Goal: Find specific page/section: Find specific page/section

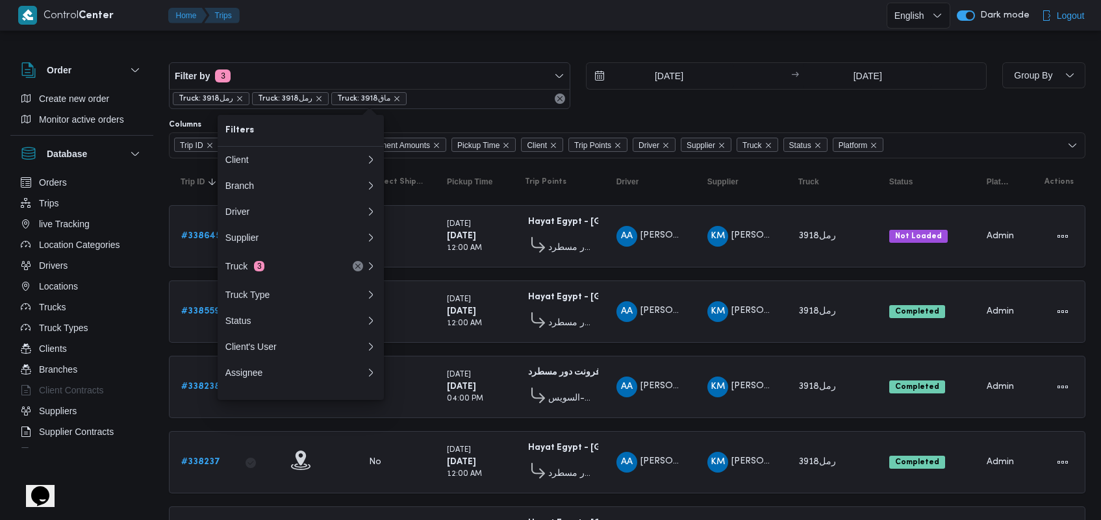
click at [725, 99] on div "[DATE] → [DATE]" at bounding box center [787, 85] width 402 height 47
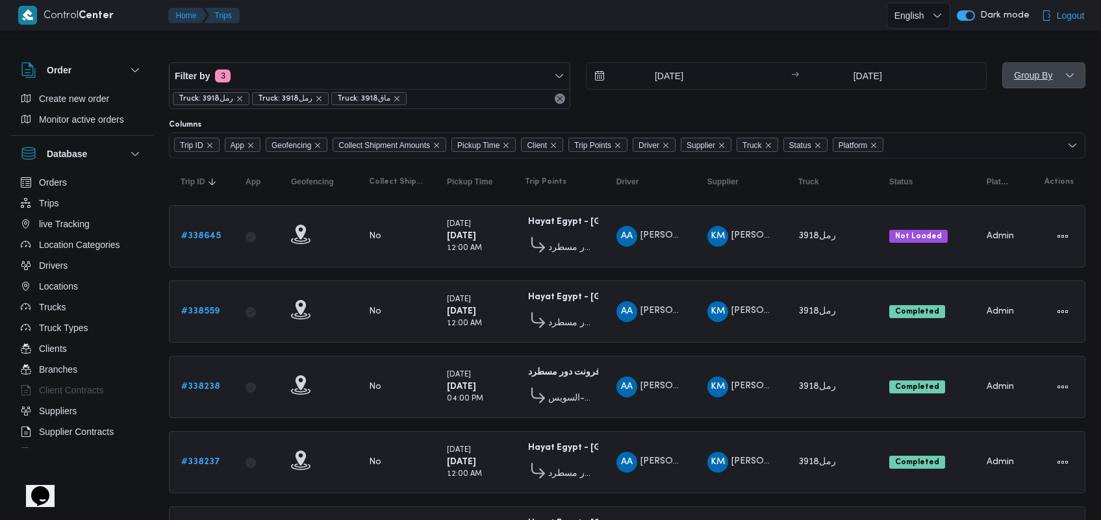
click at [1060, 73] on span "Group By" at bounding box center [1044, 75] width 73 height 26
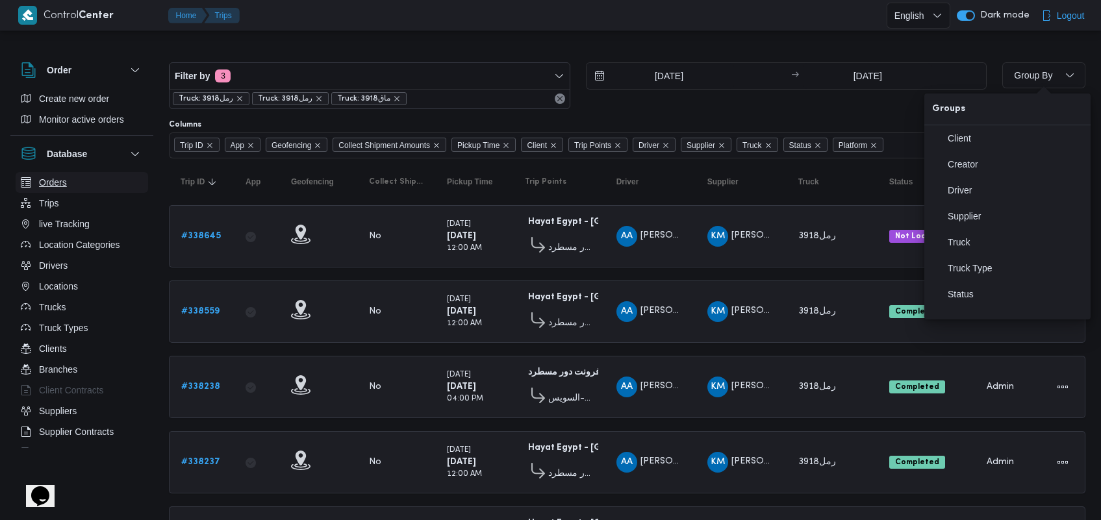
click at [68, 189] on button "Orders" at bounding box center [82, 182] width 133 height 21
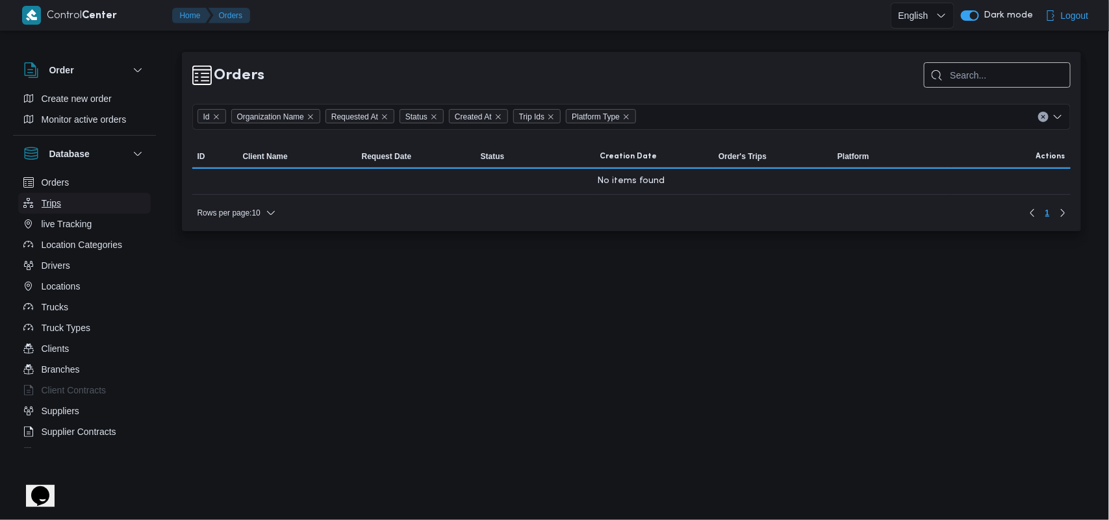
click at [66, 208] on button "Trips" at bounding box center [84, 203] width 133 height 21
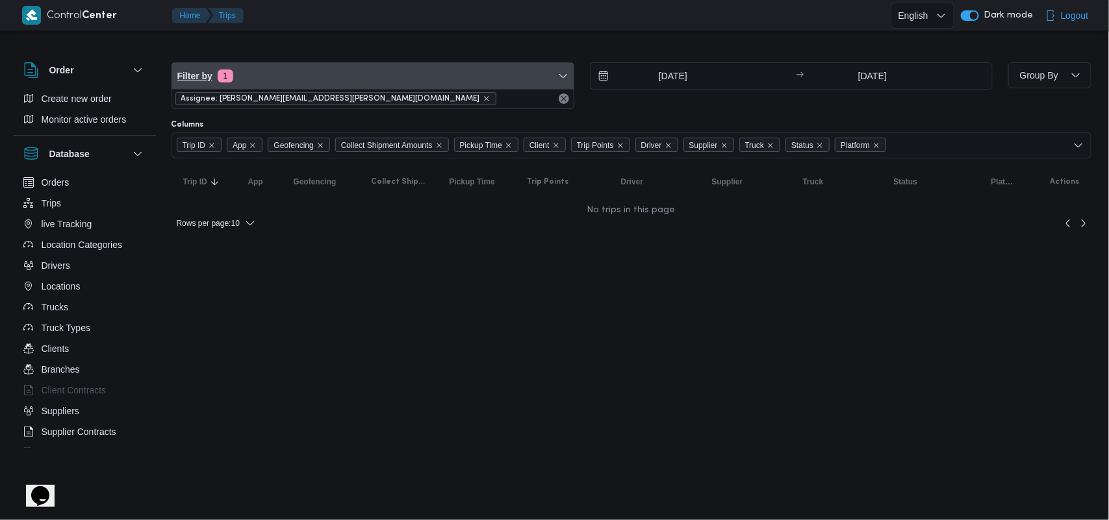
click at [365, 77] on span "Filter by 1" at bounding box center [373, 76] width 402 height 26
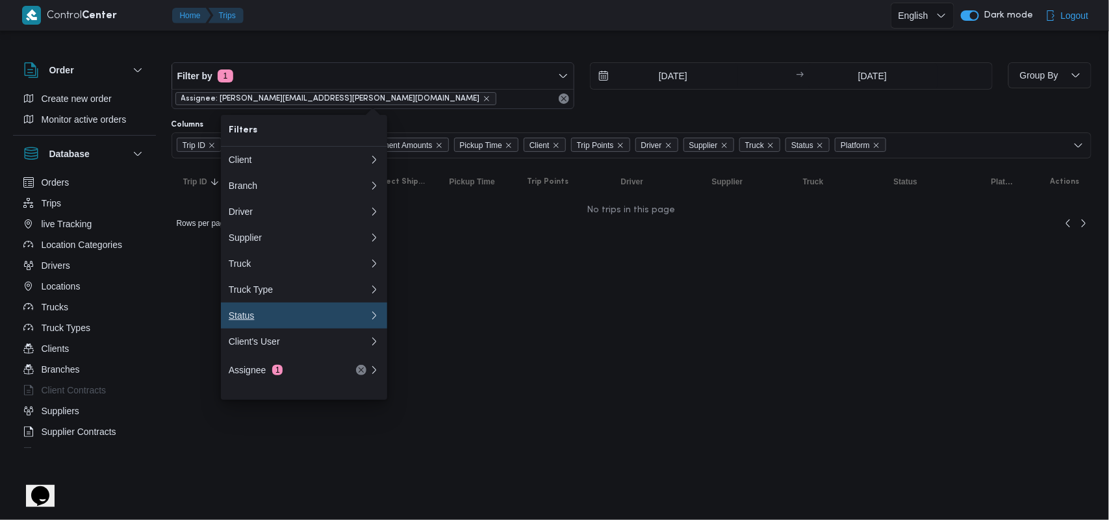
click at [364, 321] on div "Status" at bounding box center [299, 316] width 140 height 10
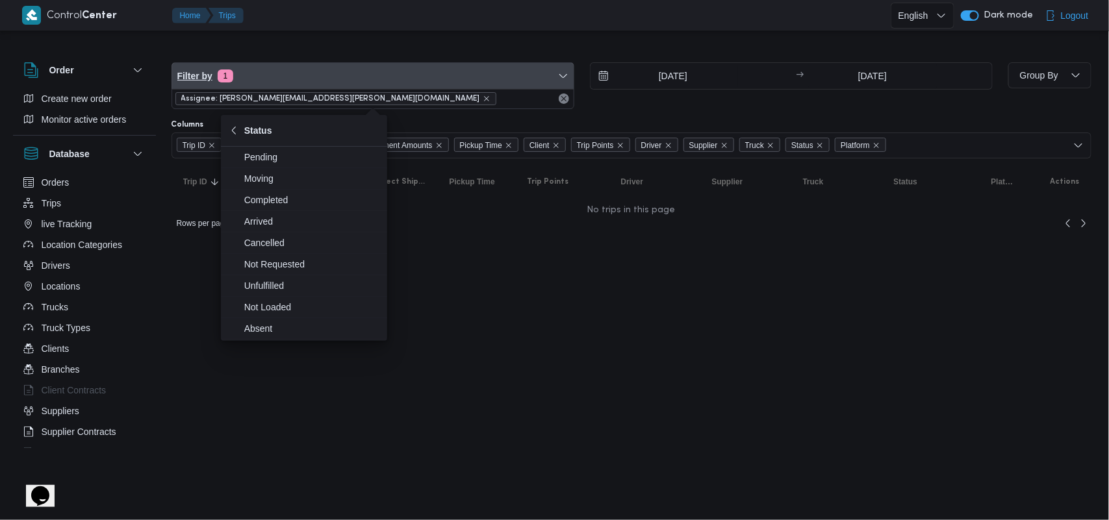
click at [342, 82] on span "Filter by 1" at bounding box center [373, 76] width 402 height 26
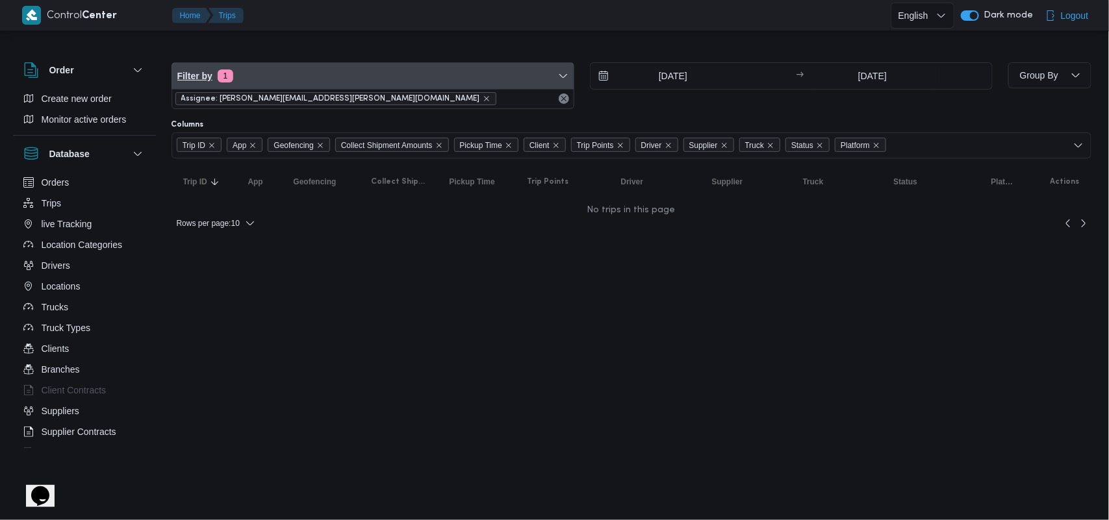
click at [342, 82] on span "Filter by 1" at bounding box center [373, 76] width 402 height 26
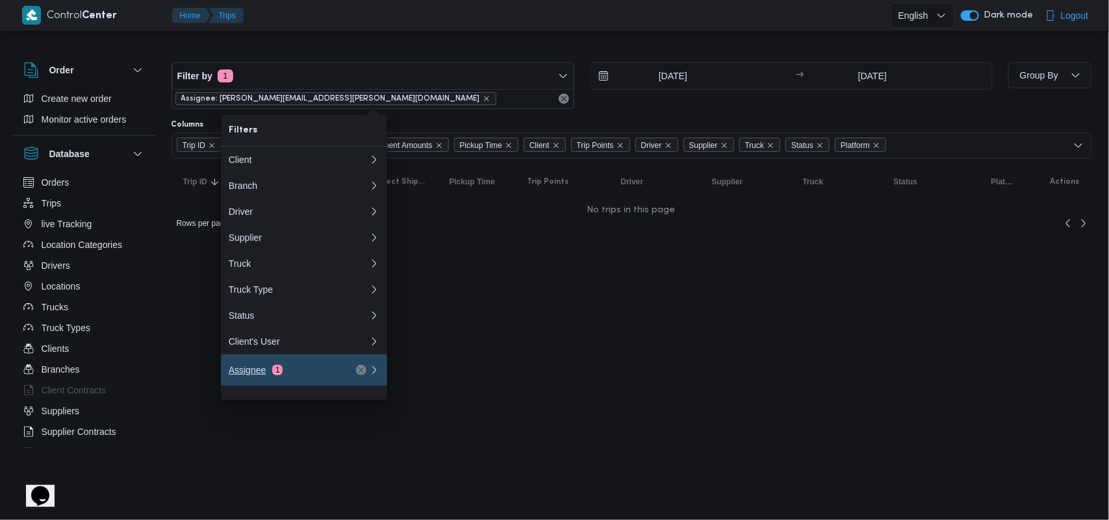
click at [283, 376] on div "Assignee 1" at bounding box center [283, 370] width 109 height 10
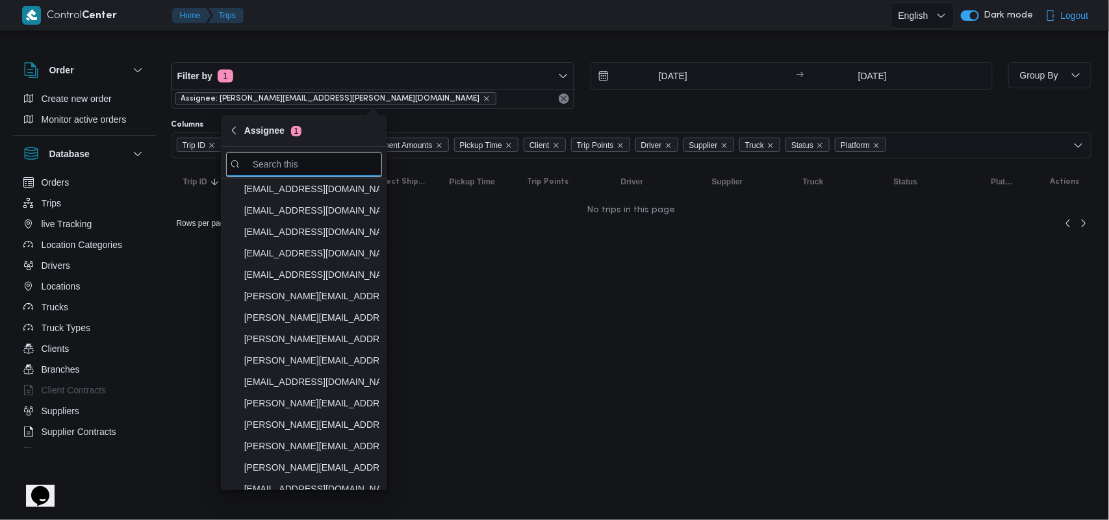
click at [452, 320] on html "Control Center Home Trips English عربي Dark mode Logout Order Create new order …" at bounding box center [554, 260] width 1109 height 520
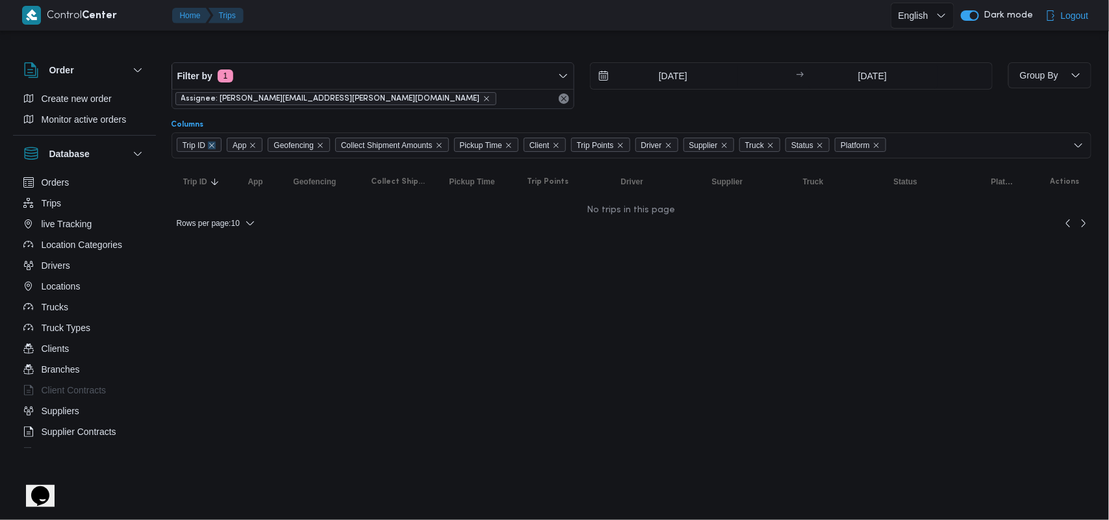
click at [211, 146] on icon "Remove Trip ID from selection in this group" at bounding box center [212, 146] width 8 height 8
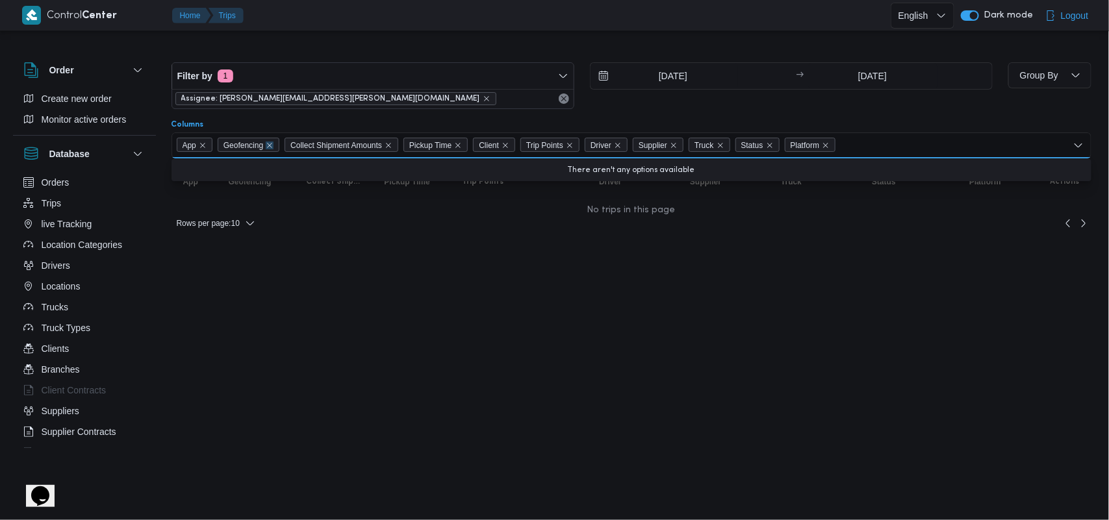
click at [271, 145] on icon "Remove Geofencing from selection in this group" at bounding box center [270, 146] width 8 height 8
click at [326, 144] on icon "Remove Collect Shipment Amounts from selection in this group" at bounding box center [322, 146] width 8 height 8
click at [324, 144] on icon "Remove Client from selection in this group" at bounding box center [320, 146] width 8 height 8
click at [338, 143] on icon "Remove Trip Points from selection in this group" at bounding box center [337, 146] width 8 height 8
click at [324, 147] on icon "Remove Driver from selection in this group" at bounding box center [320, 146] width 8 height 8
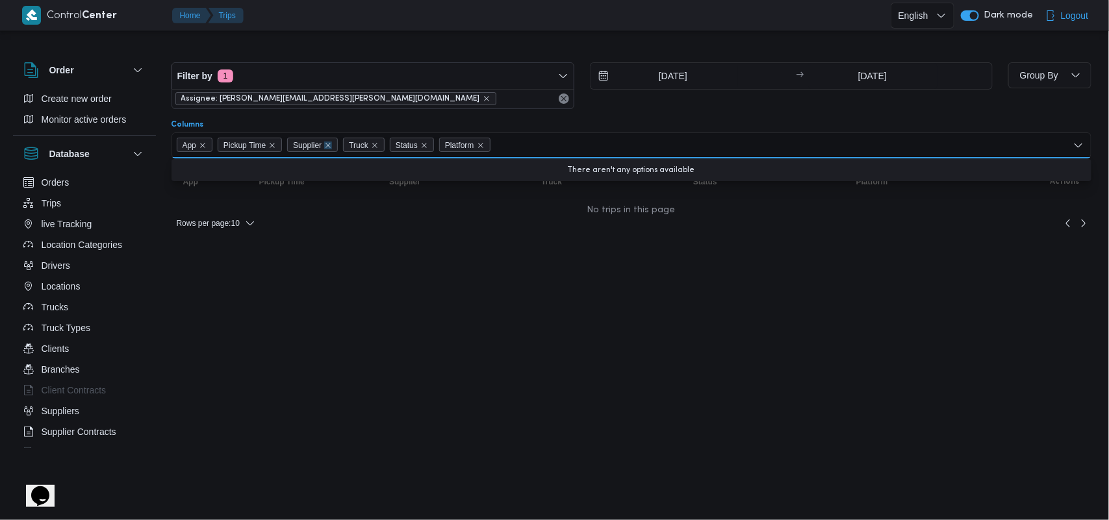
click at [332, 145] on icon "Remove Supplier from selection in this group" at bounding box center [328, 146] width 8 height 8
click at [70, 189] on button "Orders" at bounding box center [84, 182] width 133 height 21
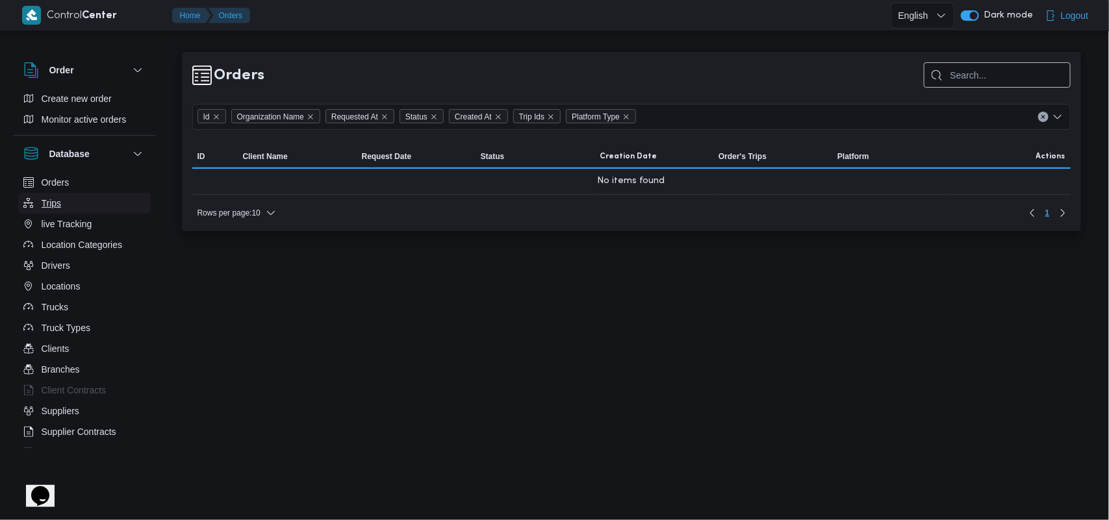
click at [69, 200] on button "Trips" at bounding box center [84, 203] width 133 height 21
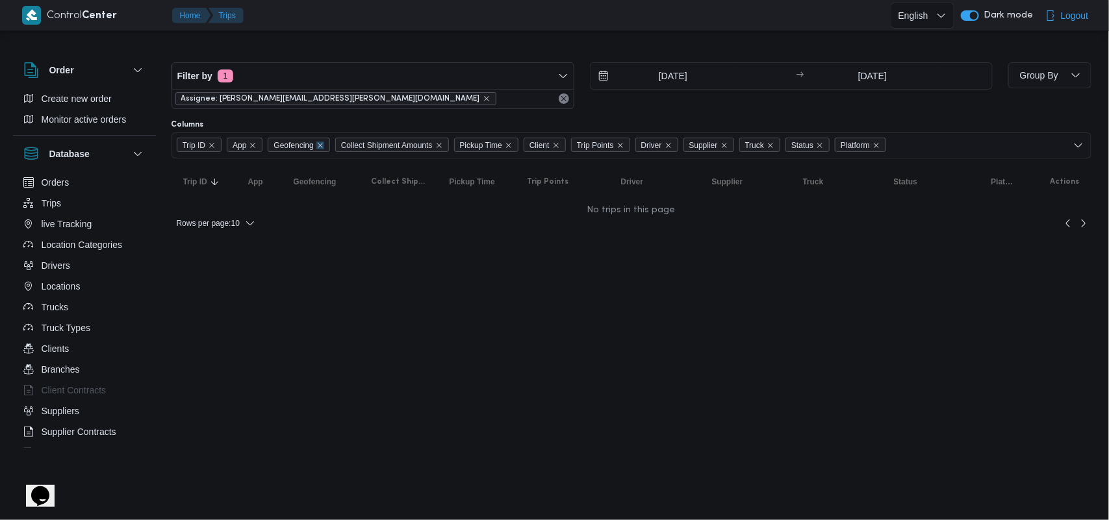
click at [320, 148] on icon "Remove Geofencing from selection in this group" at bounding box center [320, 146] width 8 height 8
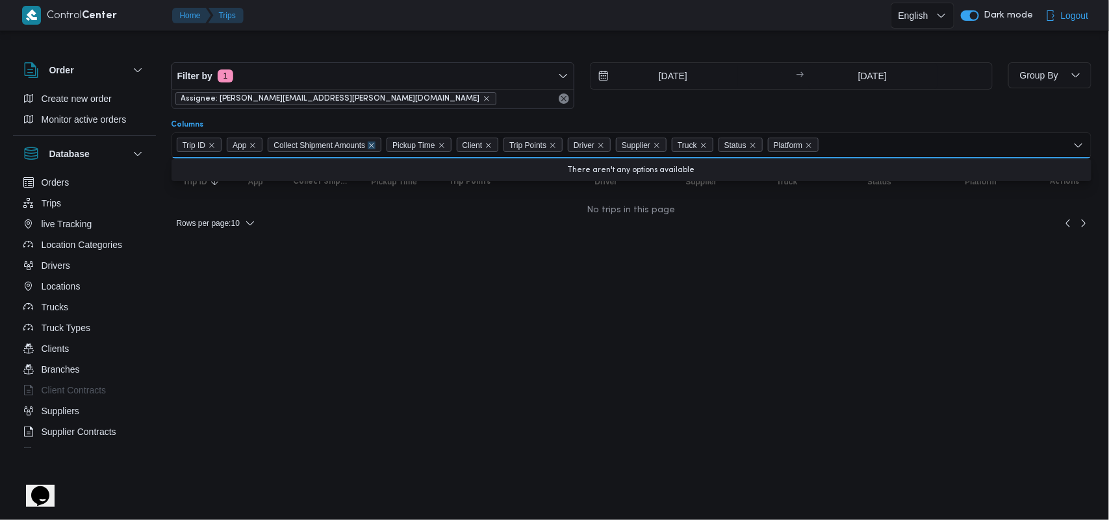
click at [374, 143] on icon "Remove Collect Shipment Amounts from selection in this group" at bounding box center [372, 146] width 8 height 8
click at [374, 143] on icon "Remove Client from selection in this group" at bounding box center [370, 146] width 8 height 8
click at [437, 145] on icon "Remove Driver from selection in this group" at bounding box center [435, 146] width 8 height 8
click at [453, 147] on span "Supplier" at bounding box center [427, 145] width 51 height 14
click at [447, 148] on icon "Remove Supplier from selection in this group" at bounding box center [443, 146] width 8 height 8
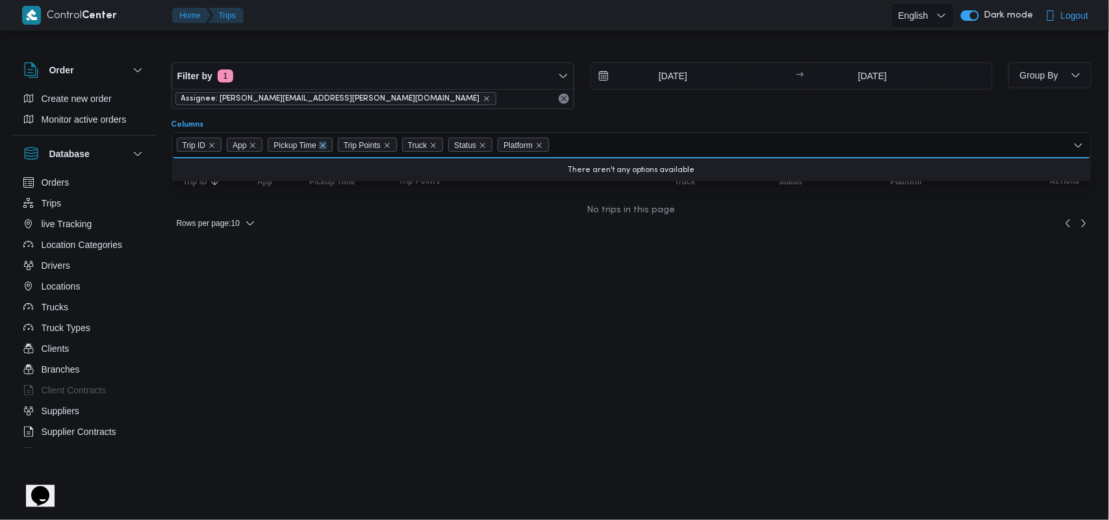
click at [327, 148] on icon "Remove Pickup Time from selection in this group" at bounding box center [323, 146] width 8 height 8
click at [320, 146] on icon "Remove Trip Points from selection in this group" at bounding box center [317, 146] width 8 height 8
click at [348, 146] on icon "Remove Status from selection in this group" at bounding box center [349, 146] width 8 height 8
click at [302, 145] on icon "Remove Truck from selection in this group" at bounding box center [300, 146] width 8 height 8
click at [313, 149] on icon "Remove Platform from selection in this group" at bounding box center [309, 146] width 8 height 8
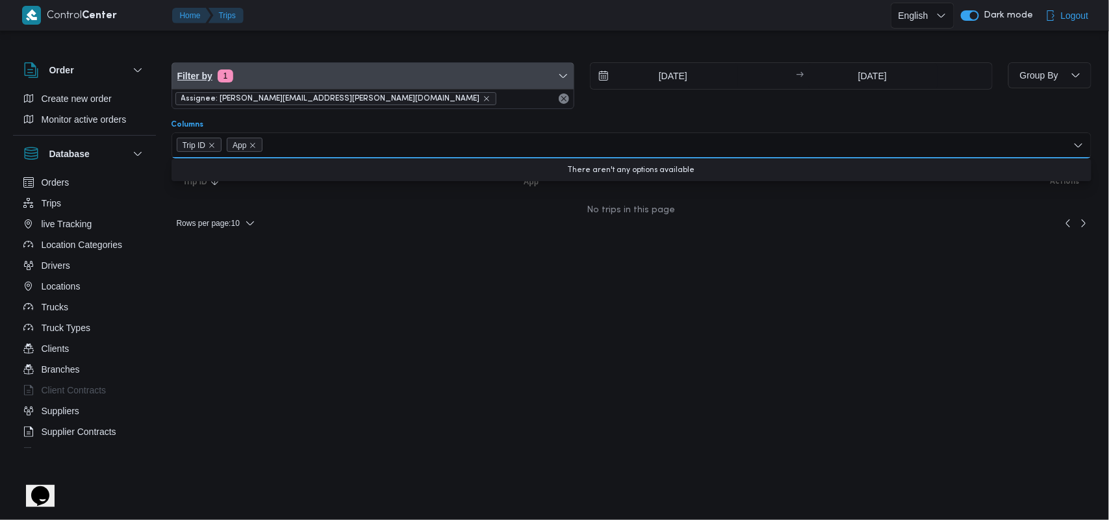
click at [322, 75] on span "Filter by 1" at bounding box center [373, 76] width 402 height 26
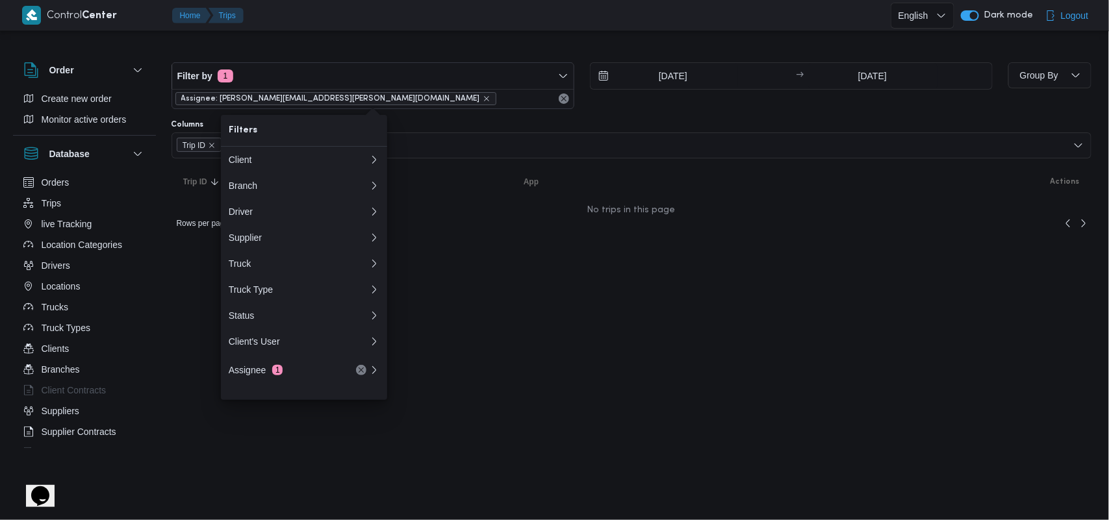
click at [339, 94] on span "Assignee: [PERSON_NAME][EMAIL_ADDRESS][PERSON_NAME][DOMAIN_NAME]" at bounding box center [335, 99] width 309 height 12
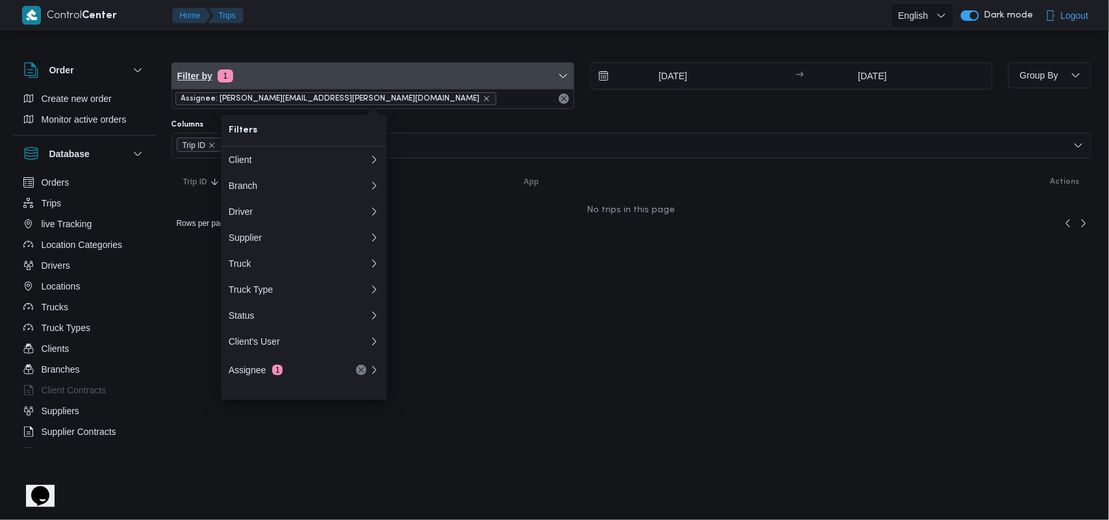
click at [348, 72] on span "Filter by 1" at bounding box center [373, 76] width 402 height 26
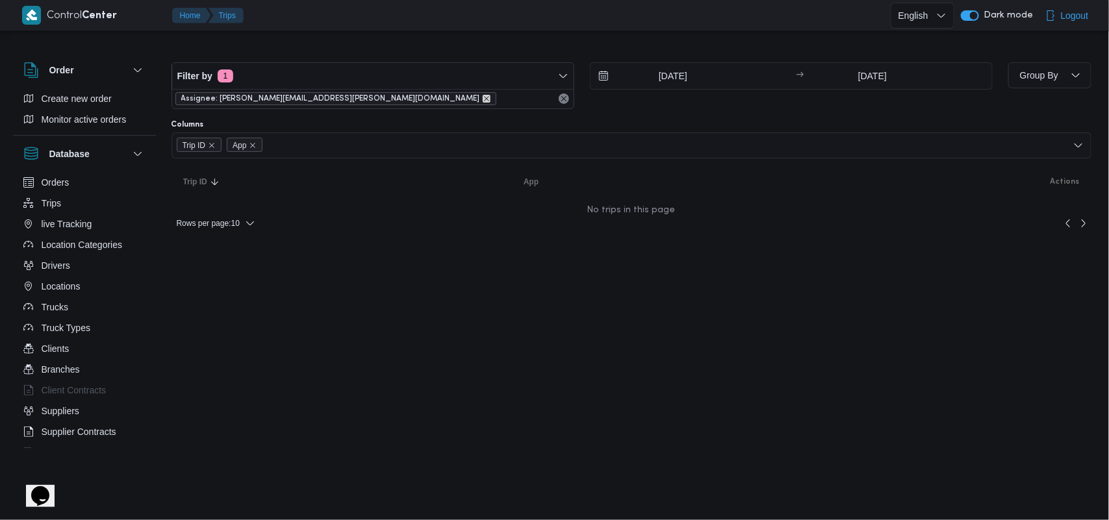
click at [483, 96] on icon "remove selected entity" at bounding box center [487, 99] width 8 height 8
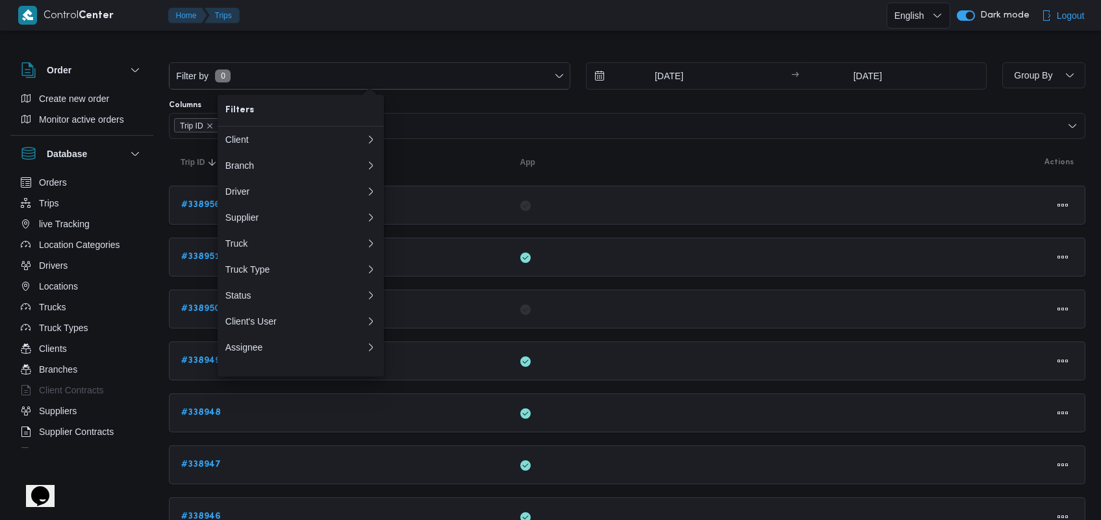
click at [452, 151] on table "Trip ID Click to sort in ascending order App Click to sort in ascending order A…" at bounding box center [627, 422] width 917 height 567
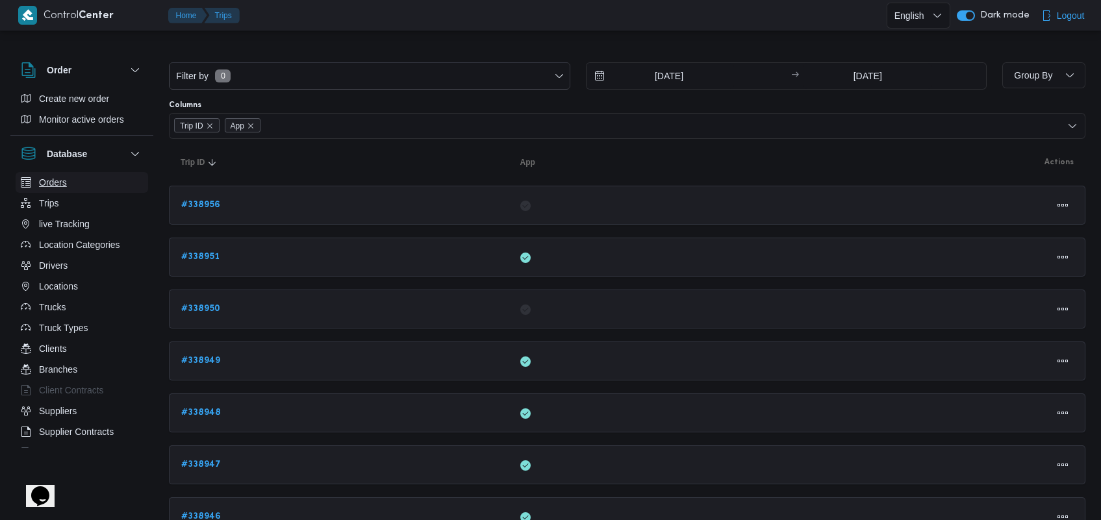
click at [73, 183] on button "Orders" at bounding box center [82, 182] width 133 height 21
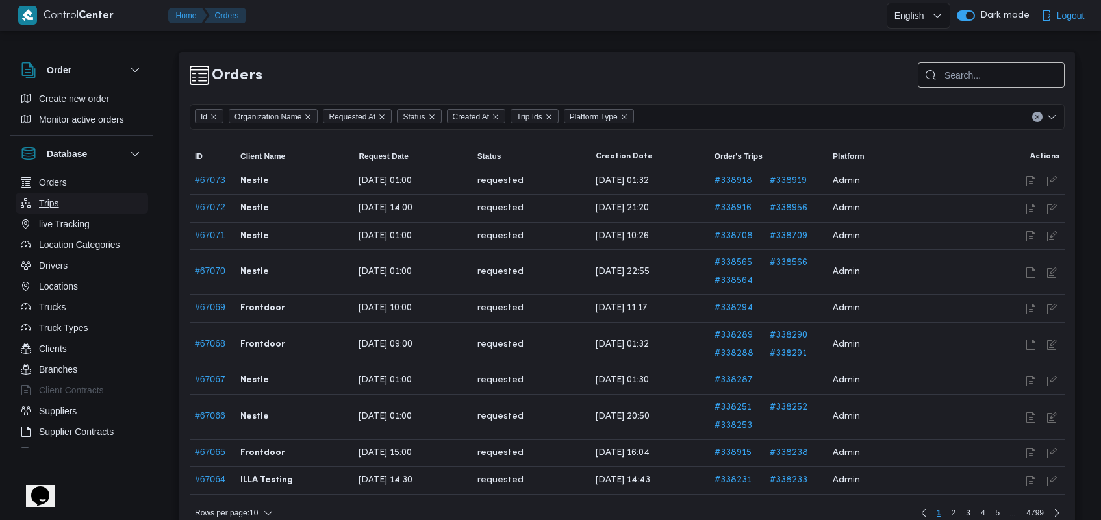
click at [75, 207] on button "Trips" at bounding box center [82, 203] width 133 height 21
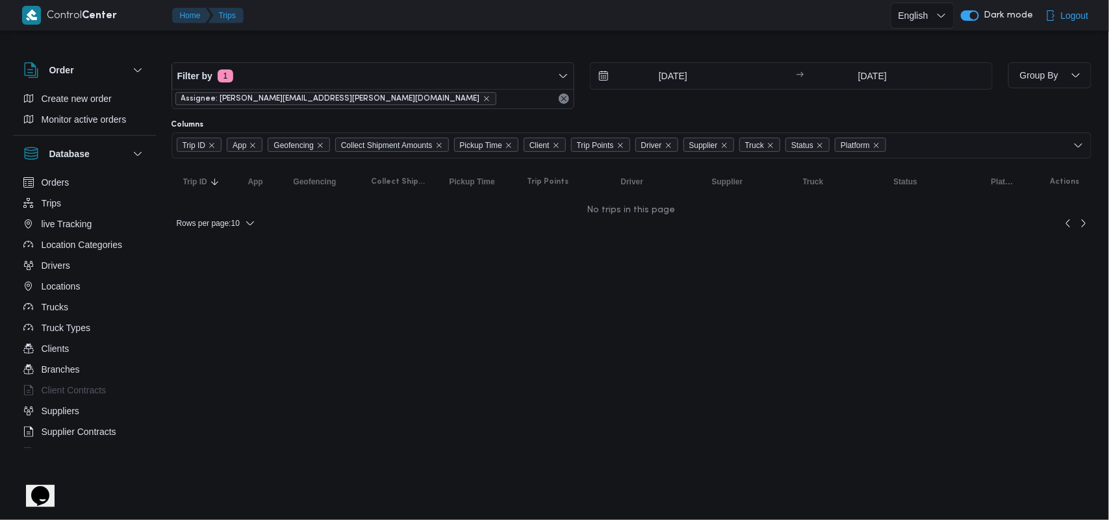
drag, startPoint x: 332, startPoint y: 507, endPoint x: 352, endPoint y: 306, distance: 202.4
click at [352, 306] on html "Control Center Home Trips English عربي Dark mode Logout Order Create new order …" at bounding box center [554, 260] width 1109 height 520
